Goal: Find specific page/section: Find specific page/section

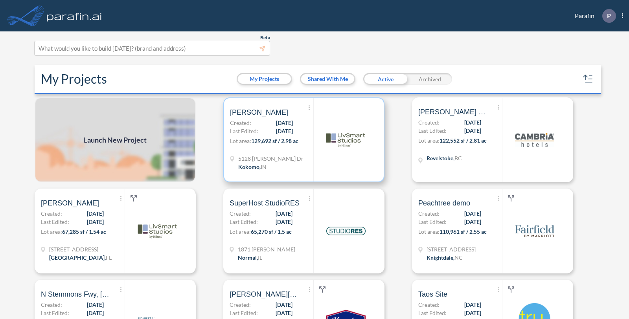
click at [295, 147] on p "Lot area: 129,692 sf / 2.98 ac" at bounding box center [271, 142] width 83 height 11
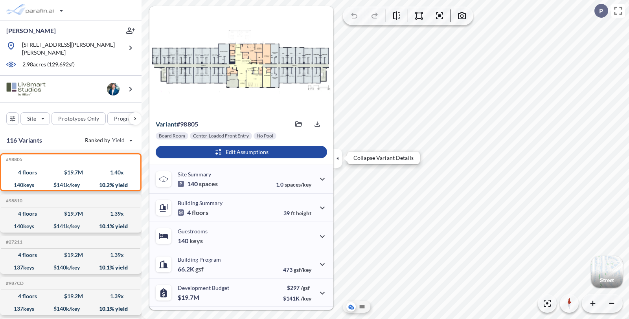
click at [334, 162] on icon "button" at bounding box center [337, 158] width 9 height 9
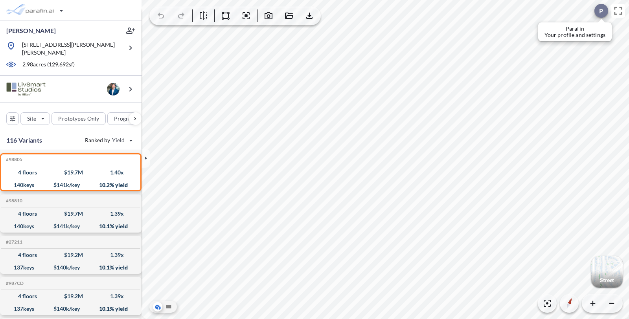
click at [602, 14] on p "P" at bounding box center [601, 10] width 4 height 7
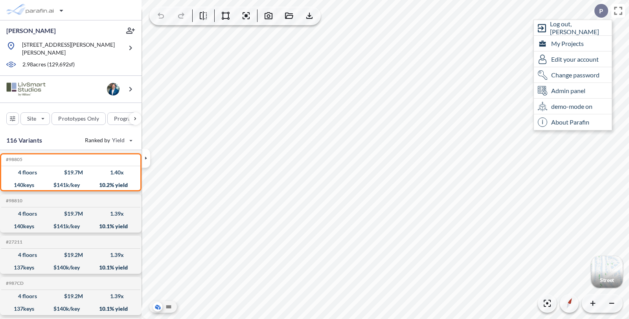
click at [144, 147] on div at bounding box center [154, 158] width 25 height 49
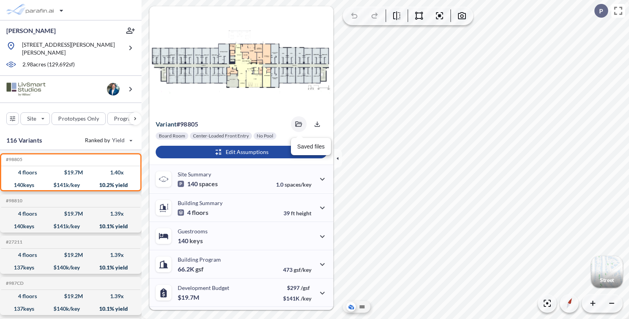
click at [298, 122] on icon "button" at bounding box center [298, 125] width 7 height 6
click at [258, 149] on span "27211-image.jpg 09/23/2025" at bounding box center [241, 147] width 54 height 7
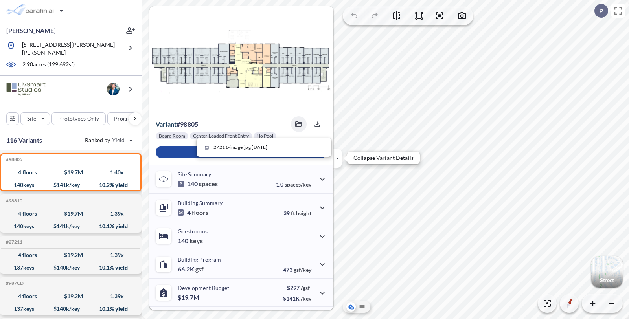
click at [339, 163] on button "button" at bounding box center [337, 158] width 9 height 19
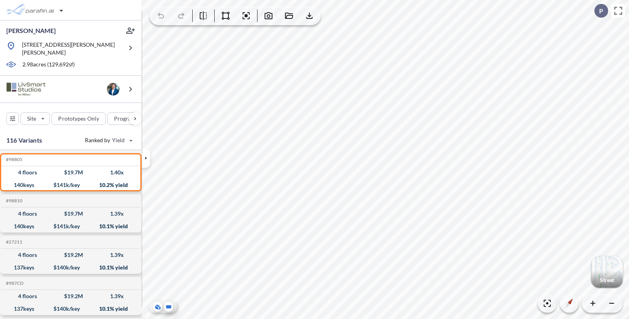
click at [172, 306] on icon at bounding box center [168, 306] width 9 height 9
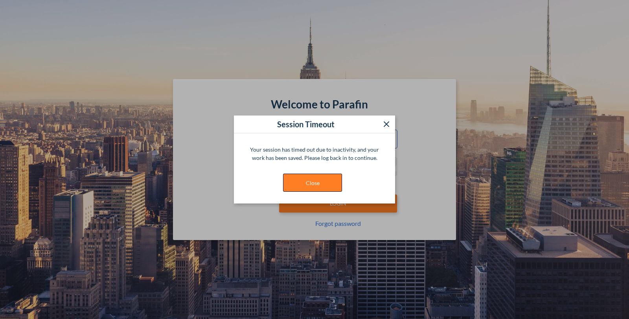
type input "**********"
click at [314, 184] on button "Close" at bounding box center [312, 183] width 59 height 18
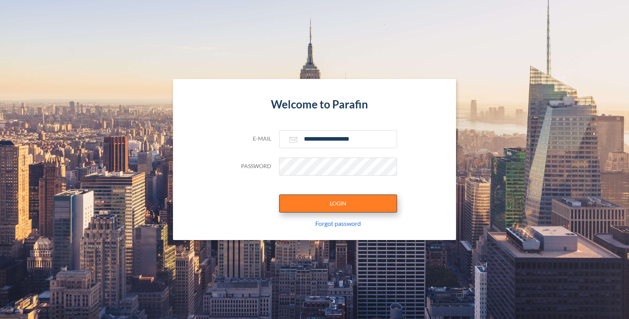
click at [326, 205] on button "LOGIN" at bounding box center [338, 204] width 118 height 18
type input "**********"
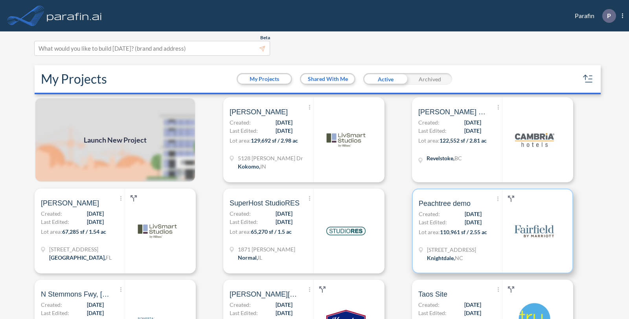
click at [465, 227] on div "Show More Created with sketchtool. Archive Reports Share a copy Peachtree demo …" at bounding box center [460, 231] width 83 height 83
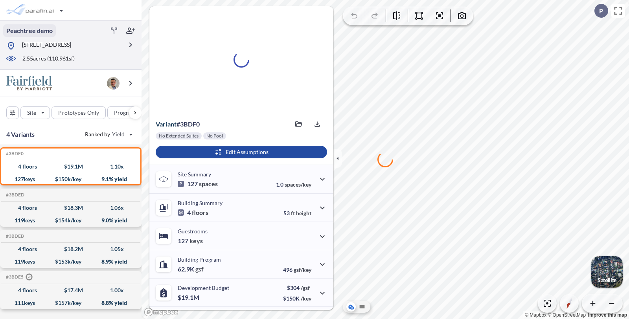
click at [46, 30] on p "Peachtree demo" at bounding box center [29, 30] width 46 height 9
type input "*********"
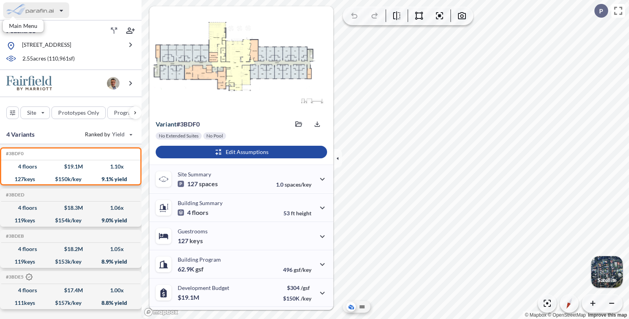
click at [36, 13] on div "button" at bounding box center [36, 10] width 66 height 16
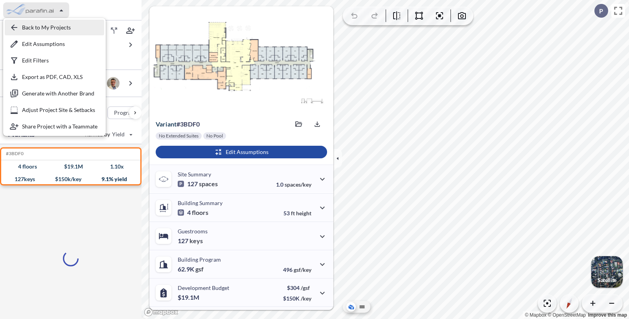
click at [48, 26] on div "button" at bounding box center [54, 28] width 99 height 16
